Goal: Task Accomplishment & Management: Manage account settings

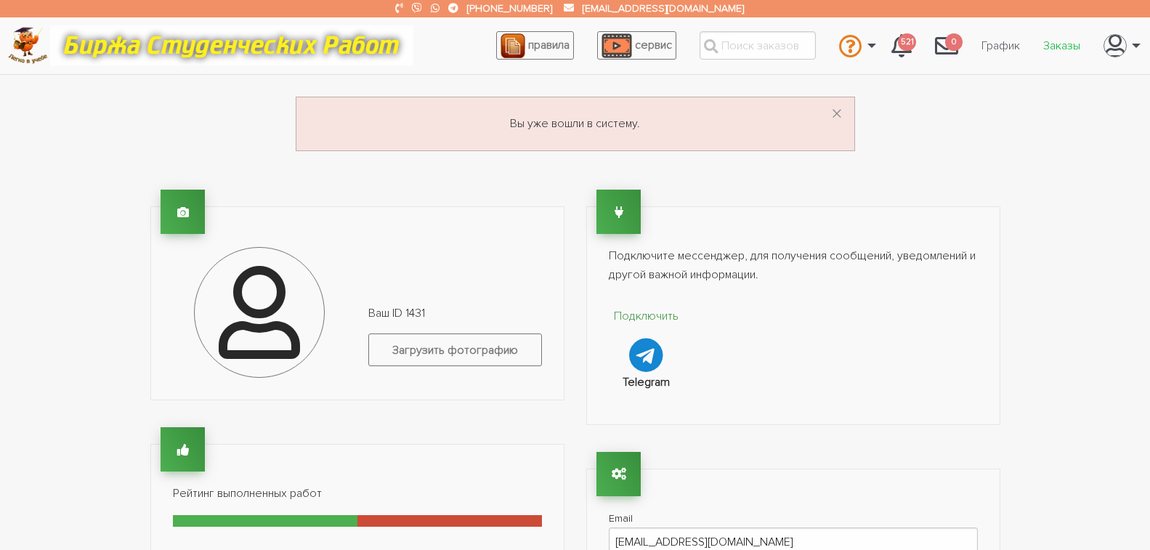
click at [1071, 49] on link "Заказы" at bounding box center [1062, 46] width 60 height 28
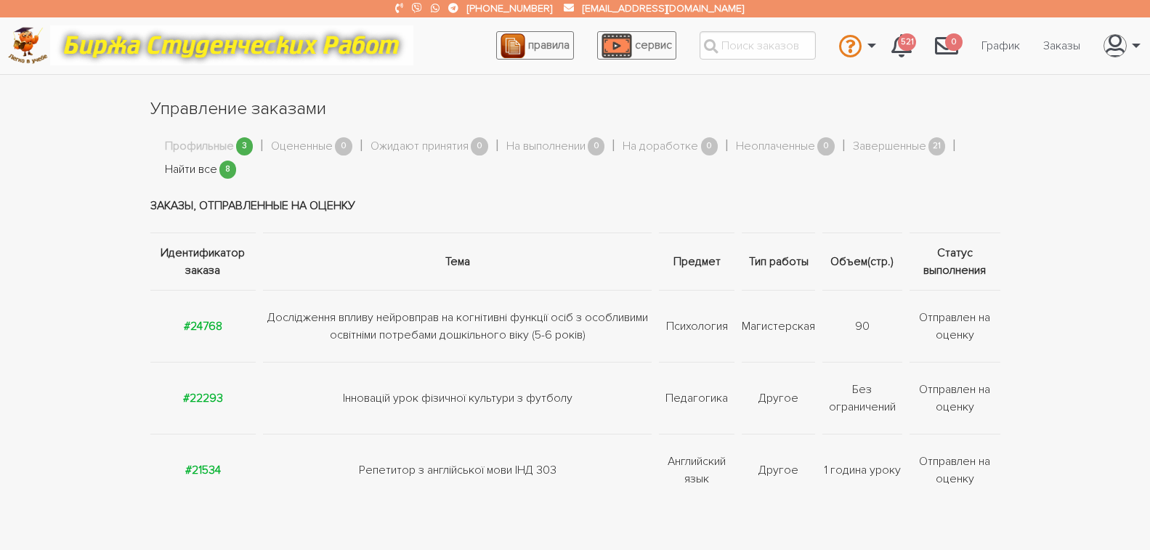
click at [189, 169] on link "Найти все" at bounding box center [191, 170] width 52 height 19
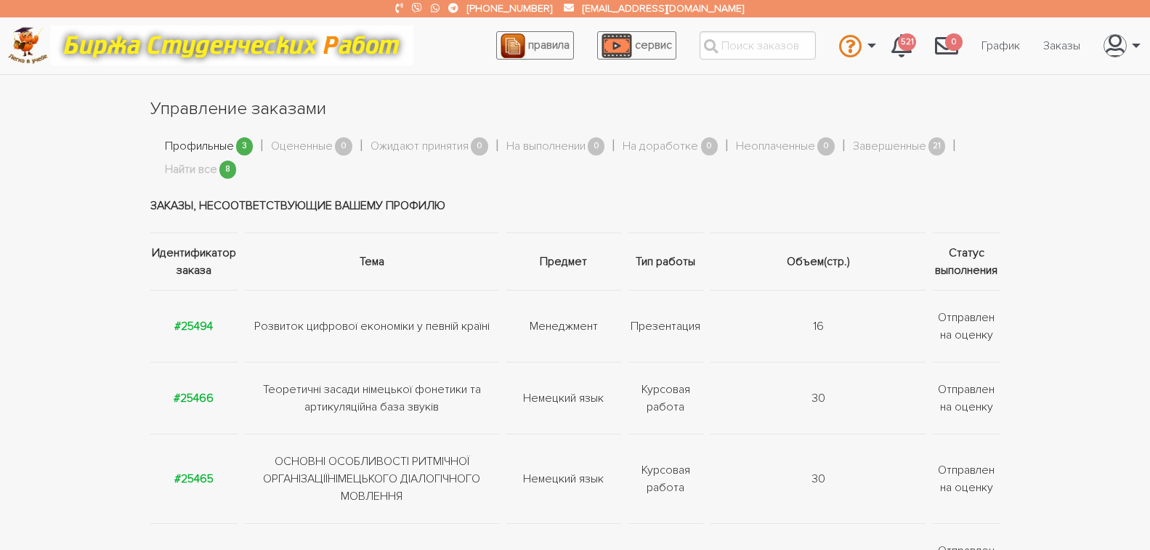
click at [194, 145] on link "Профильные" at bounding box center [199, 146] width 69 height 19
